Goal: Transaction & Acquisition: Obtain resource

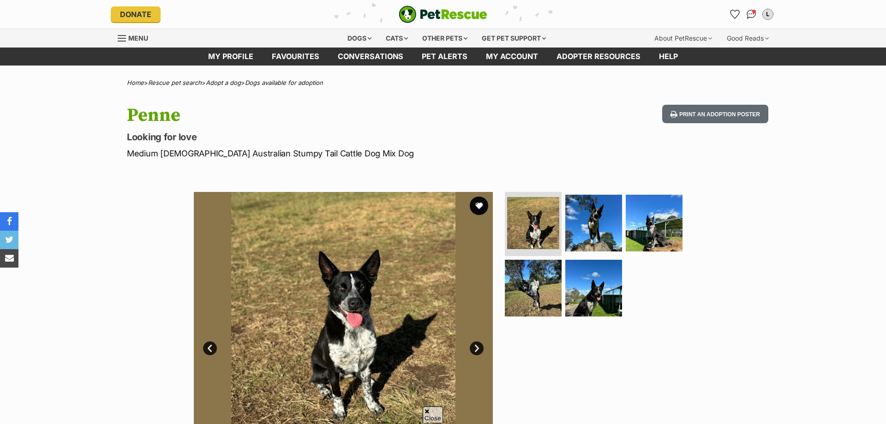
scroll to position [141, 0]
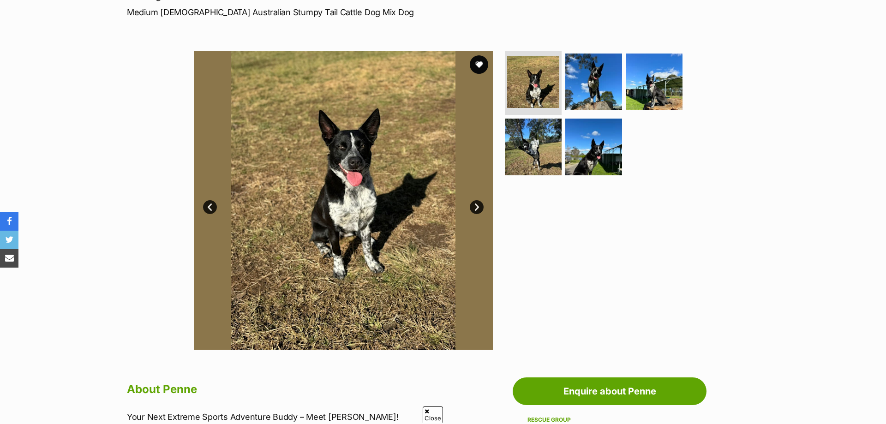
click at [475, 208] on link "Next" at bounding box center [477, 207] width 14 height 14
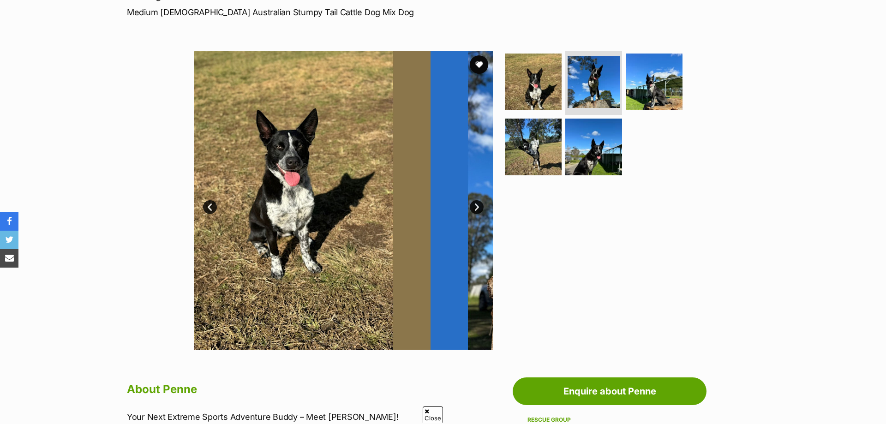
scroll to position [0, 0]
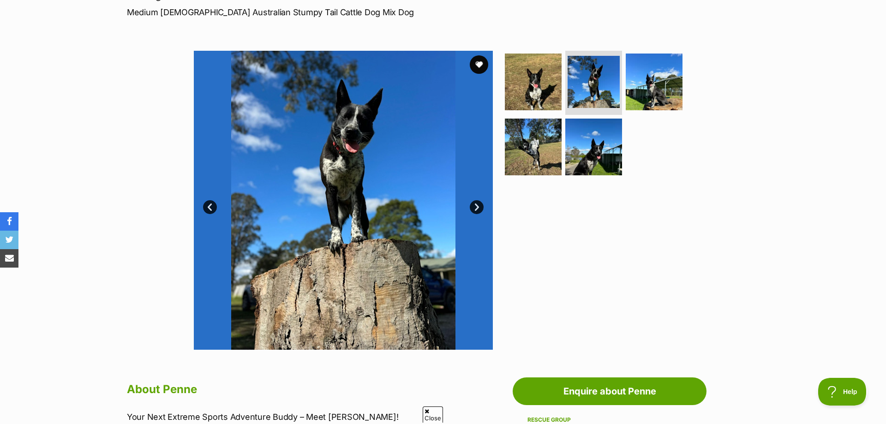
click at [475, 208] on link "Next" at bounding box center [477, 207] width 14 height 14
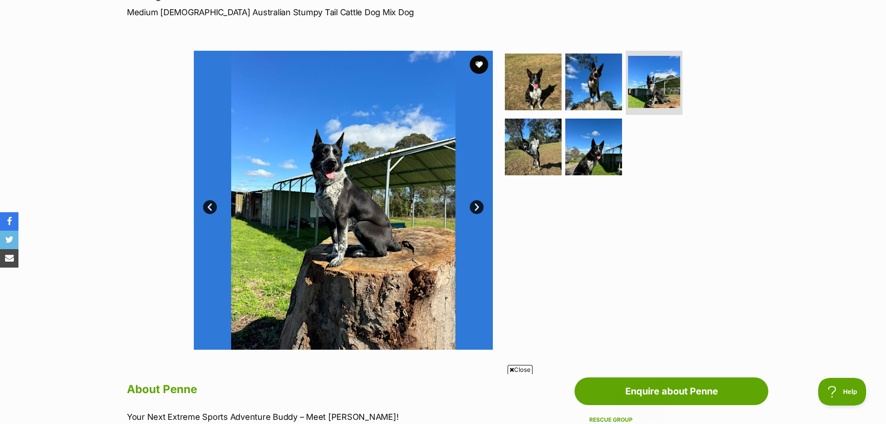
click at [475, 208] on link "Next" at bounding box center [477, 207] width 14 height 14
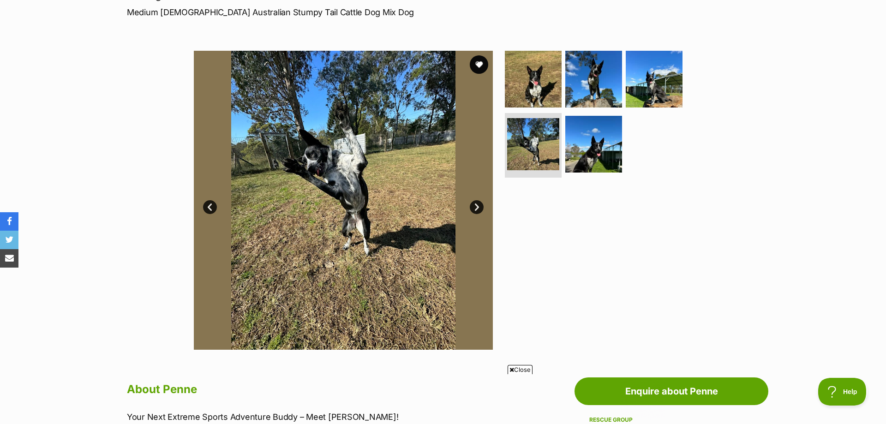
click at [475, 208] on link "Next" at bounding box center [477, 207] width 14 height 14
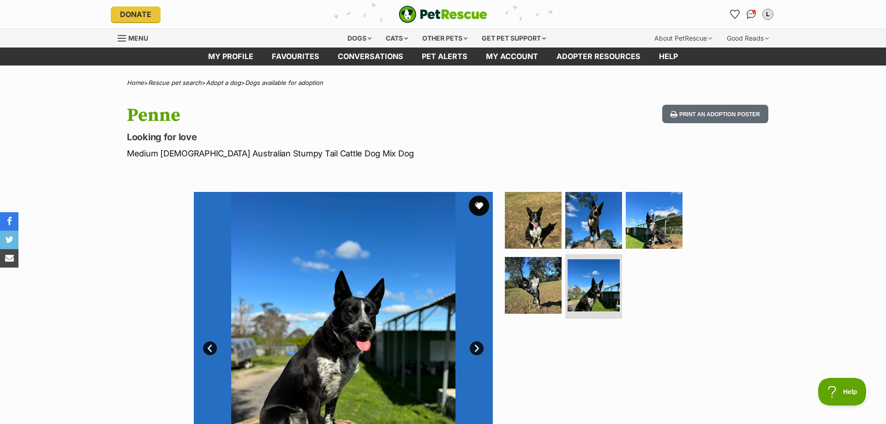
click at [479, 205] on button "favourite" at bounding box center [479, 206] width 20 height 20
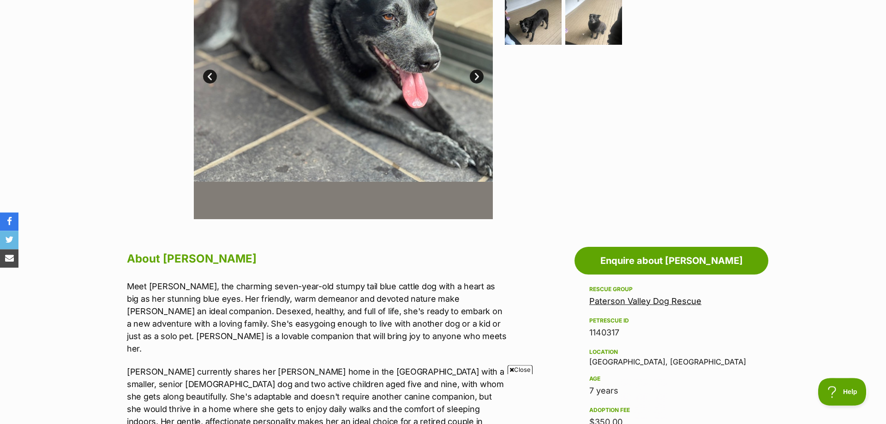
scroll to position [141, 0]
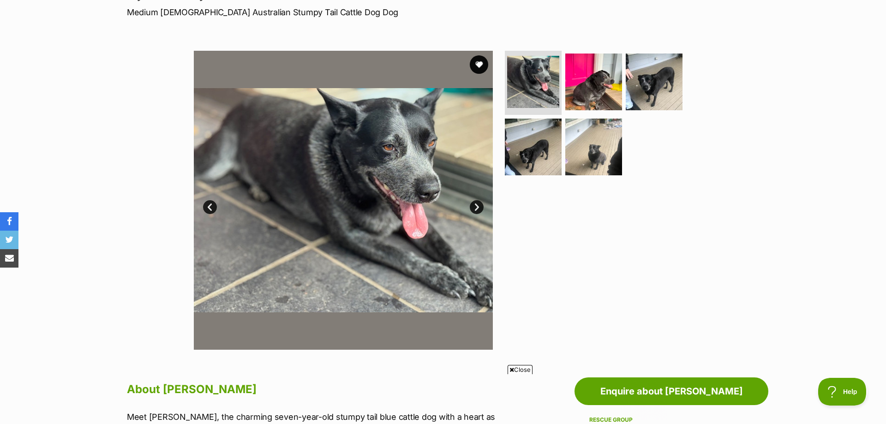
click at [476, 207] on link "Next" at bounding box center [477, 207] width 14 height 14
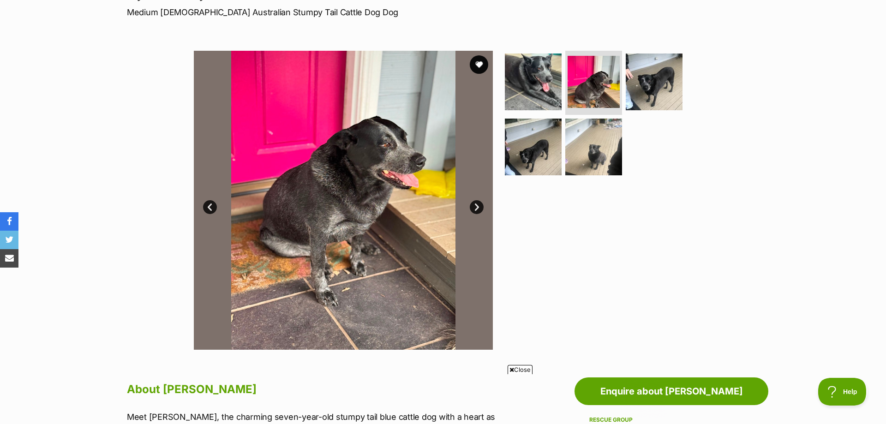
click at [476, 207] on link "Next" at bounding box center [477, 207] width 14 height 14
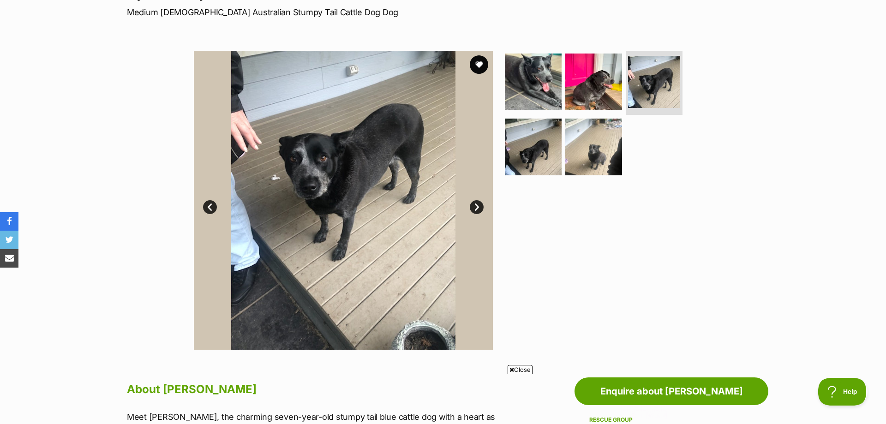
click at [476, 207] on link "Next" at bounding box center [477, 207] width 14 height 14
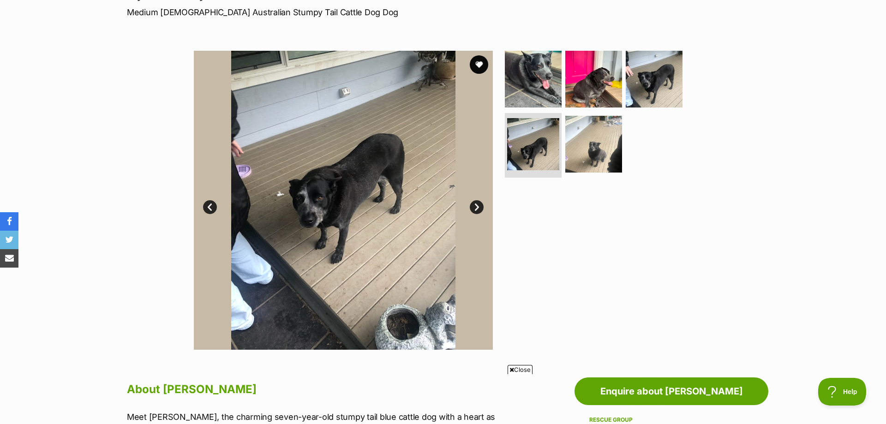
click at [476, 207] on link "Next" at bounding box center [477, 207] width 14 height 14
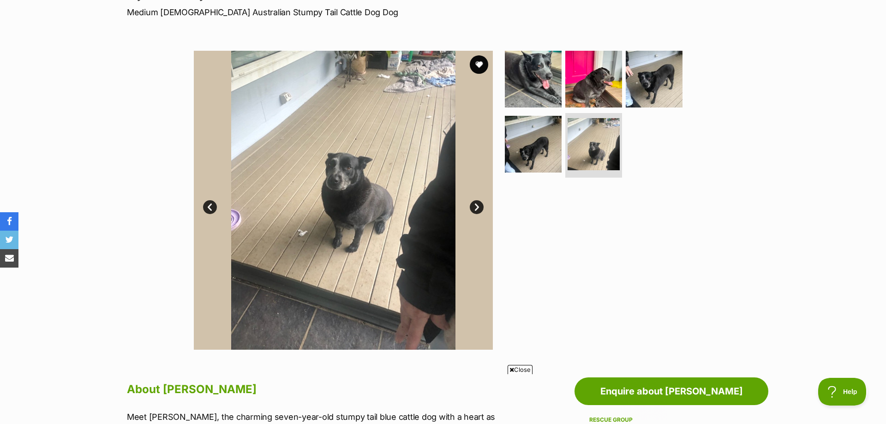
click at [476, 207] on link "Next" at bounding box center [477, 207] width 14 height 14
